Goal: Transaction & Acquisition: Purchase product/service

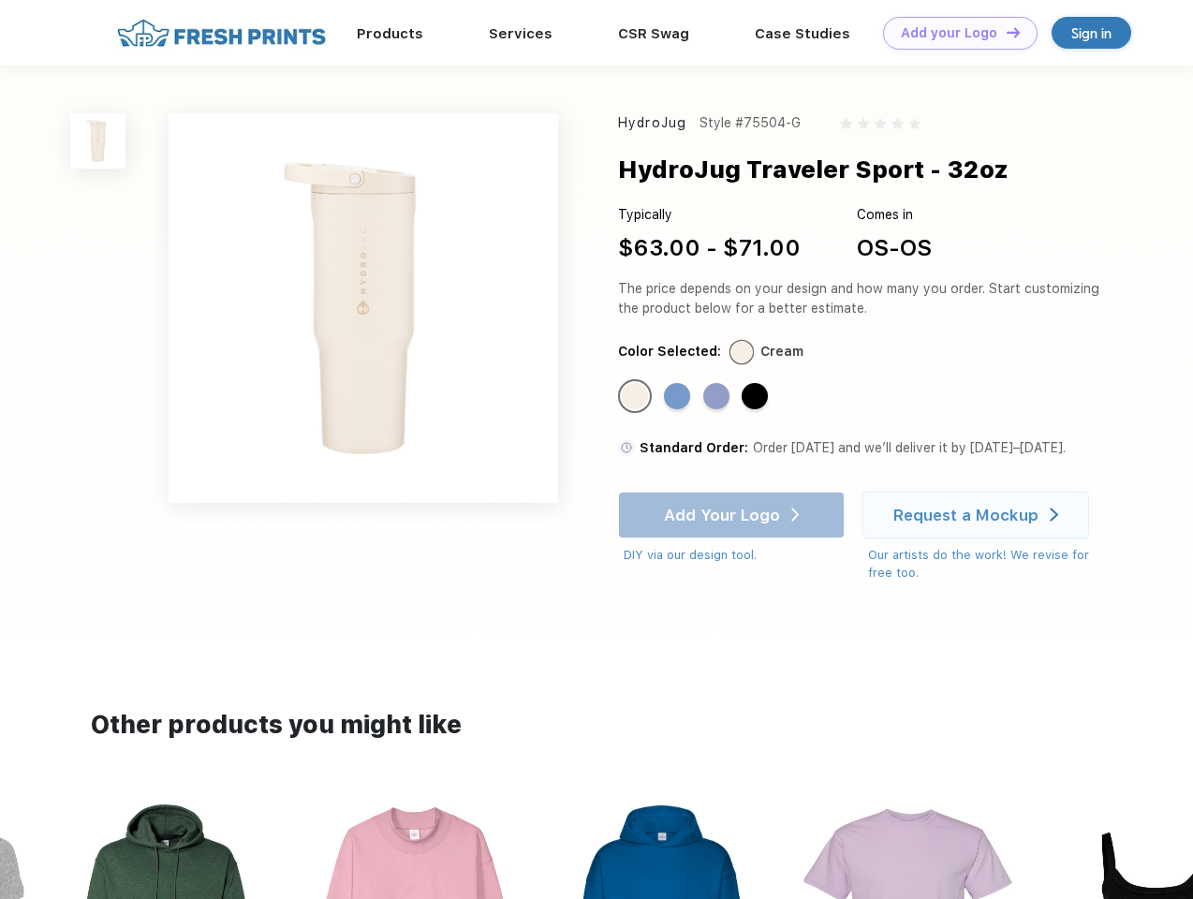
click at [953, 33] on link "Add your Logo Design Tool" at bounding box center [960, 33] width 155 height 33
click at [0, 0] on div "Design Tool" at bounding box center [0, 0] width 0 height 0
click at [1005, 32] on link "Add your Logo Design Tool" at bounding box center [960, 33] width 155 height 33
click at [98, 140] on img at bounding box center [97, 140] width 55 height 55
click at [637, 397] on div "Standard Color" at bounding box center [635, 396] width 26 height 26
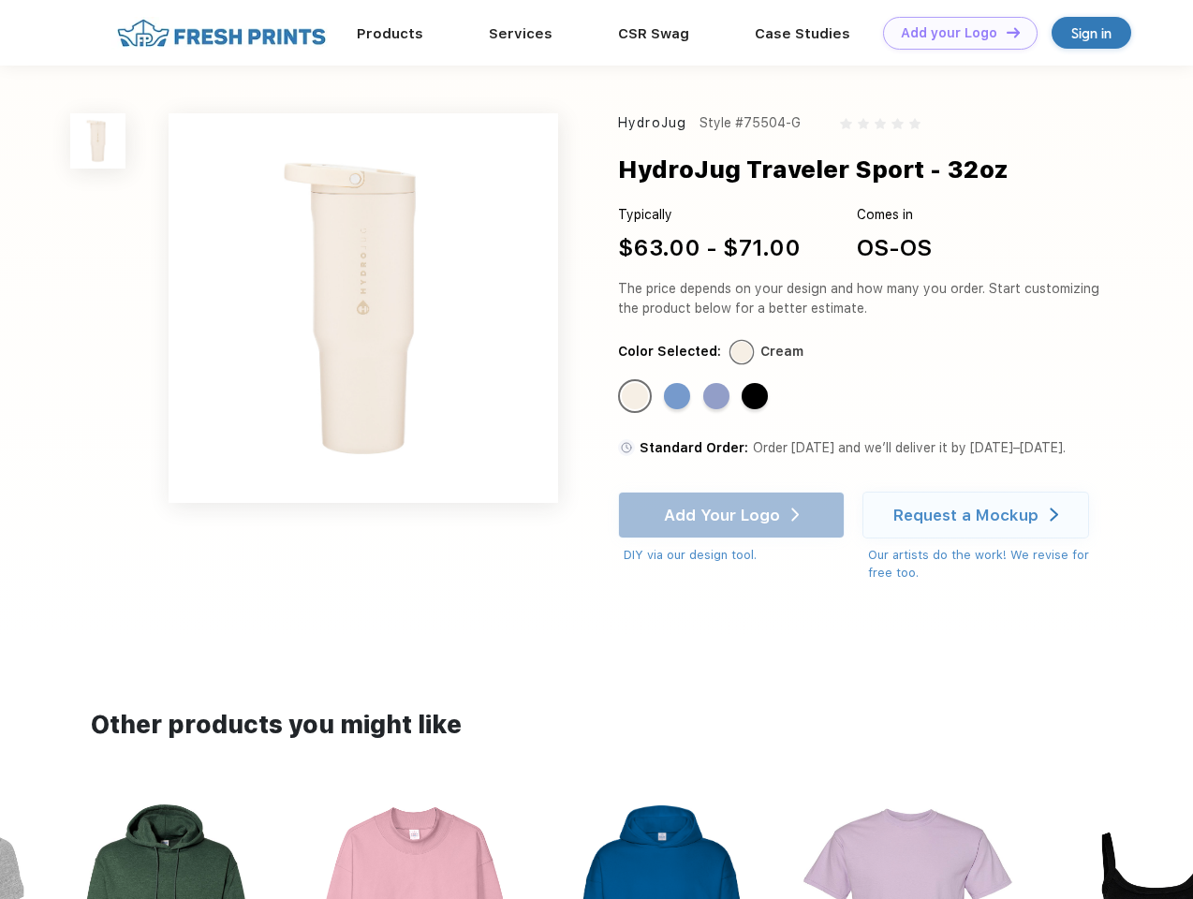
click at [679, 397] on div "Standard Color" at bounding box center [677, 396] width 26 height 26
click at [718, 397] on div "Standard Color" at bounding box center [716, 396] width 26 height 26
click at [757, 397] on div "Standard Color" at bounding box center [755, 396] width 26 height 26
click at [733, 515] on div "Add Your Logo DIY via our design tool. Ah shoot! This product isn't up in our d…" at bounding box center [731, 528] width 227 height 73
click at [979, 515] on div "Request a Mockup" at bounding box center [965, 515] width 145 height 19
